Goal: Task Accomplishment & Management: Use online tool/utility

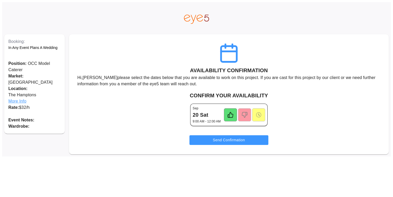
drag, startPoint x: 220, startPoint y: 141, endPoint x: 160, endPoint y: 112, distance: 66.9
click at [160, 112] on div "AVAILABILITY CONFIRMATION Hi, [PERSON_NAME] please select the dates below that …" at bounding box center [229, 94] width 320 height 120
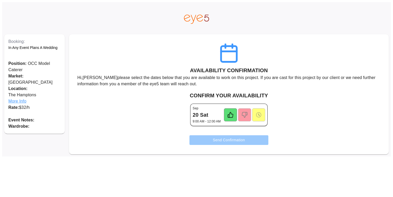
click at [208, 138] on button "Send Confirmation" at bounding box center [229, 140] width 79 height 10
